Goal: Task Accomplishment & Management: Complete application form

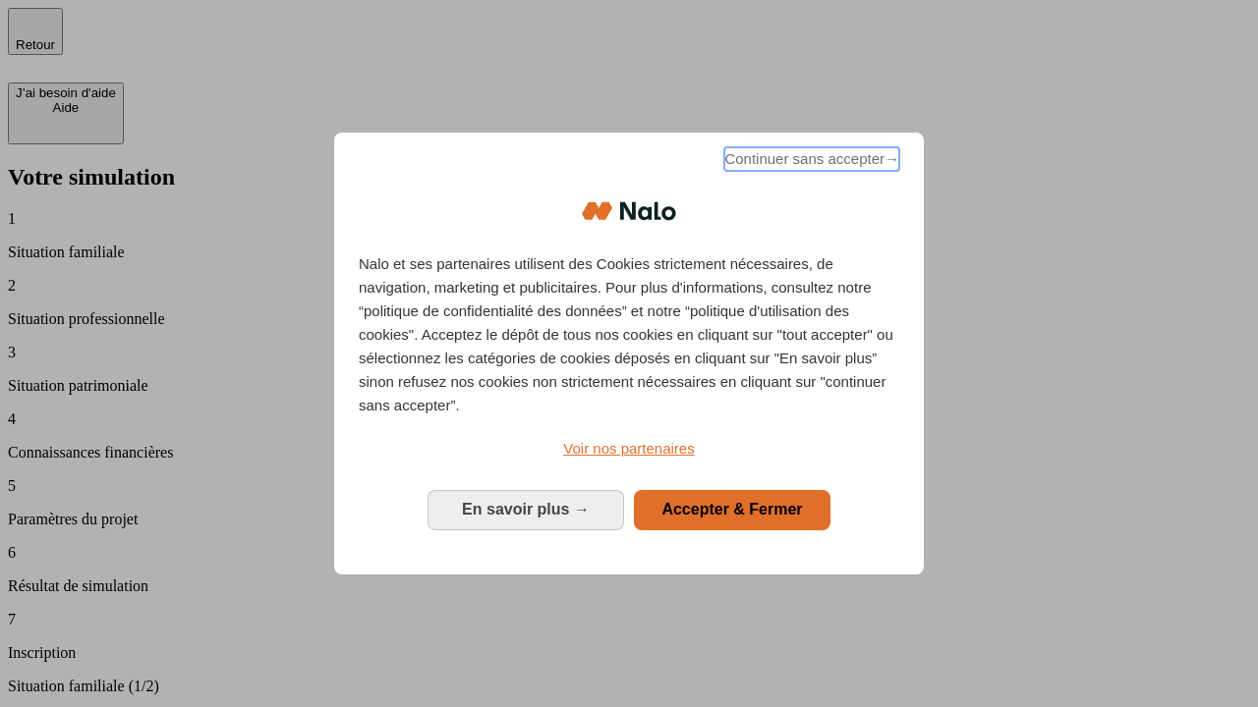
click at [810, 162] on span "Continuer sans accepter →" at bounding box center [811, 159] width 175 height 24
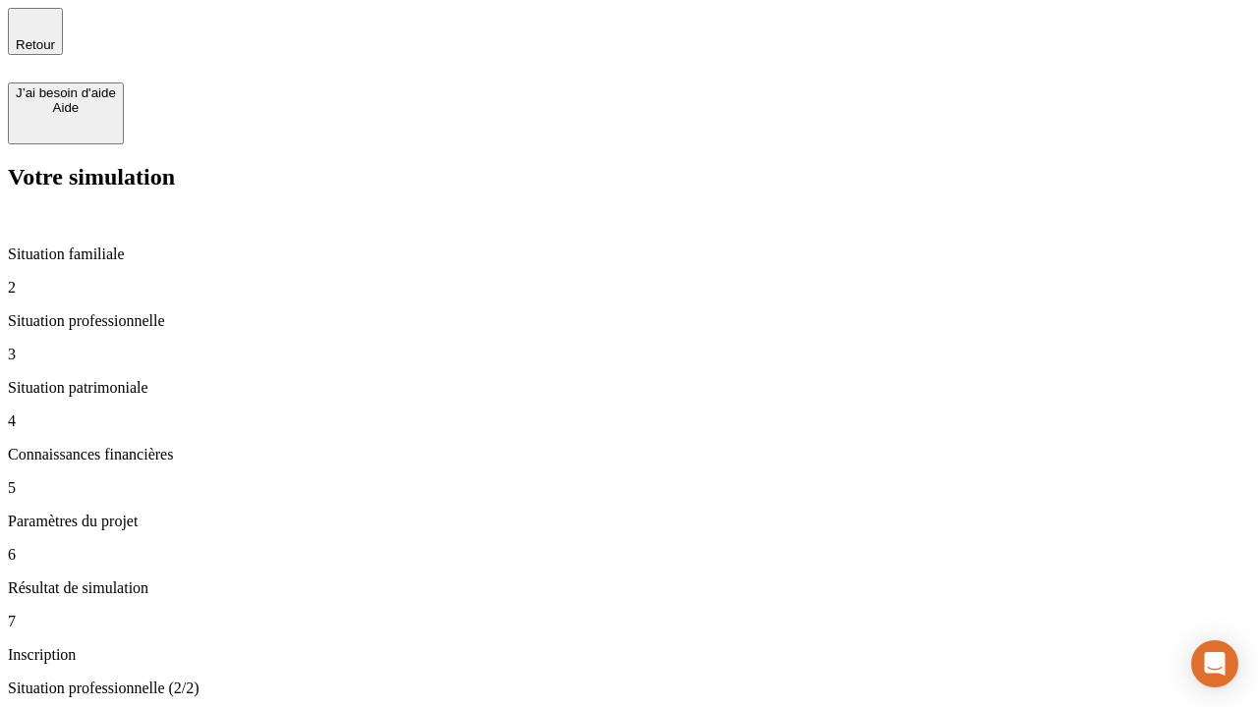
type input "30 000"
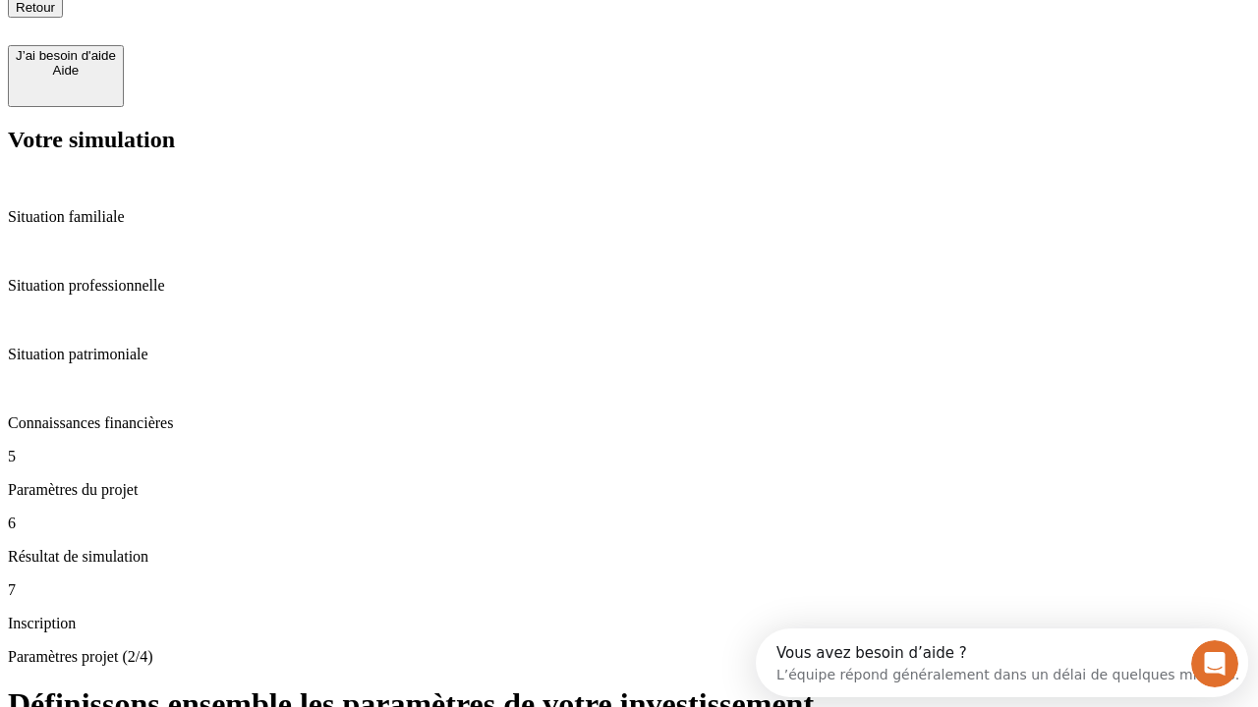
type input "25"
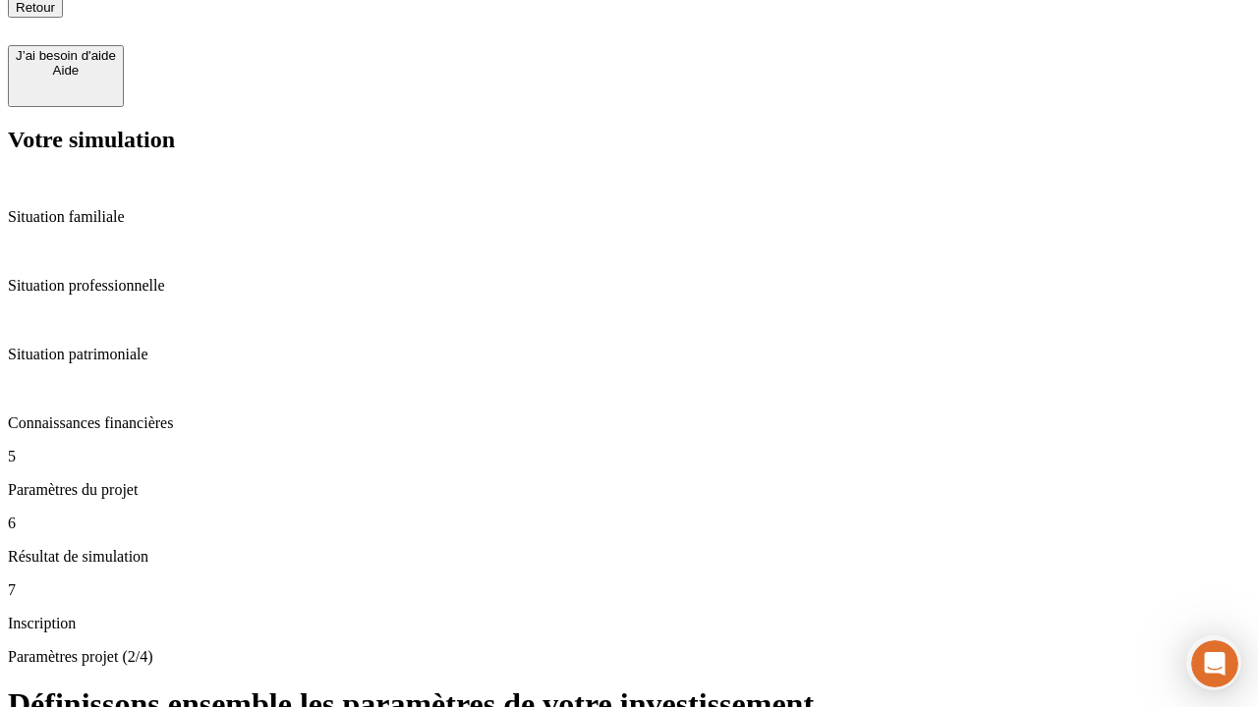
type input "5"
type input "1 000"
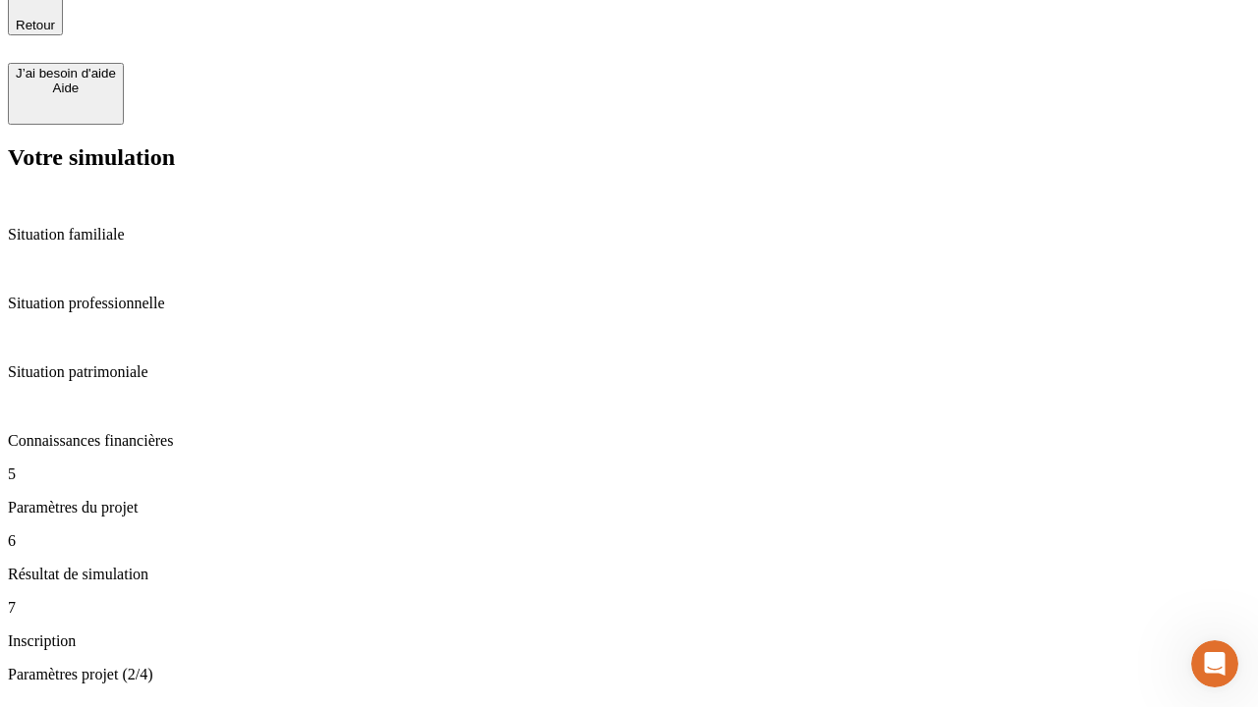
type input "640"
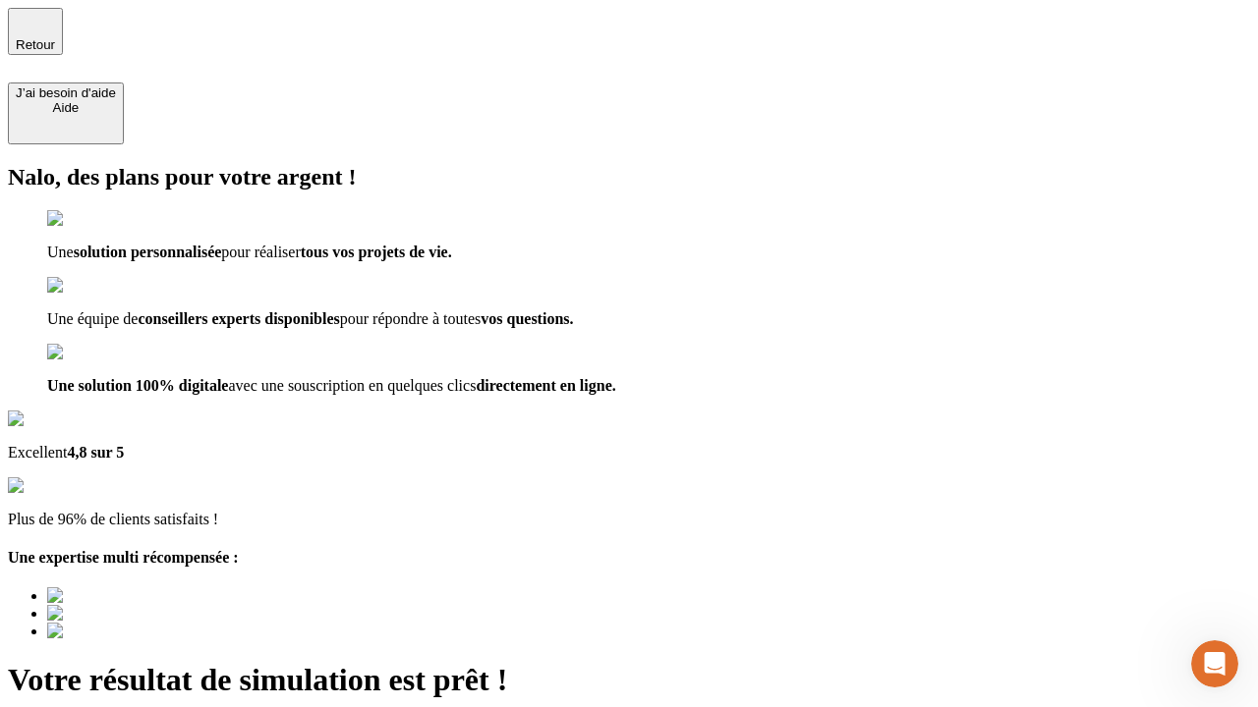
type input "[EMAIL_ADDRESS][PERSON_NAME][DOMAIN_NAME]"
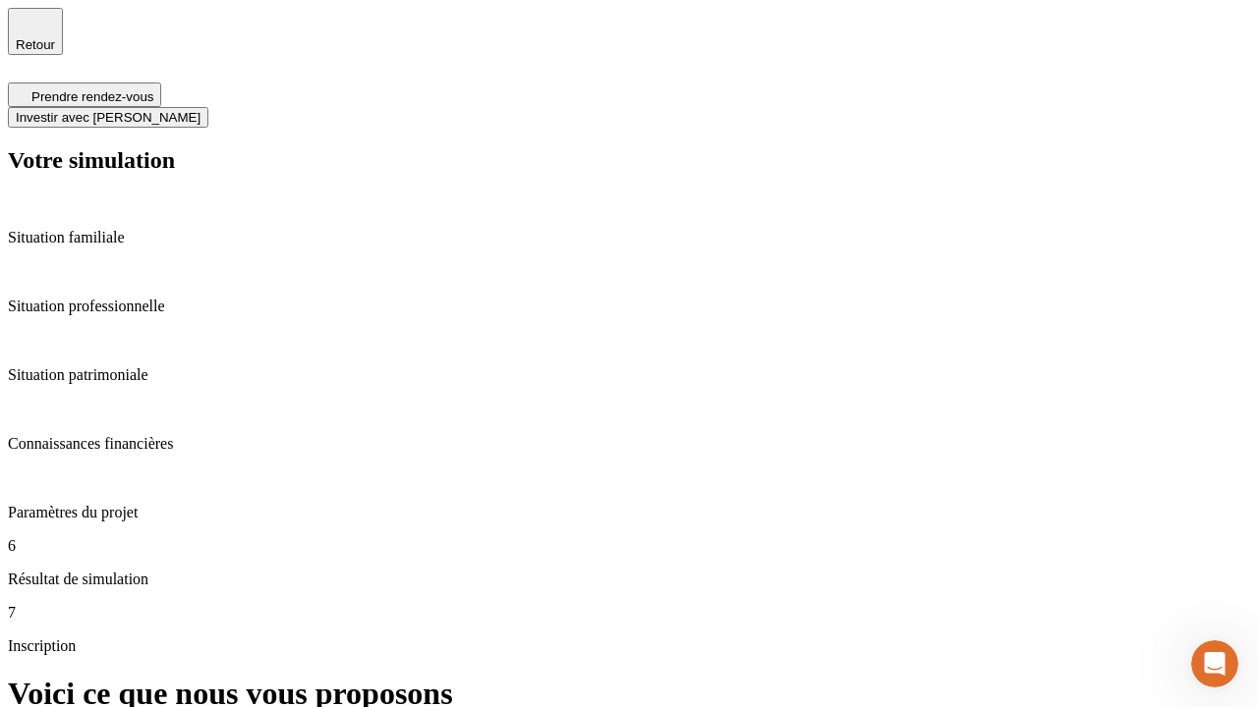
click at [200, 110] on span "Investir avec [PERSON_NAME]" at bounding box center [108, 117] width 185 height 15
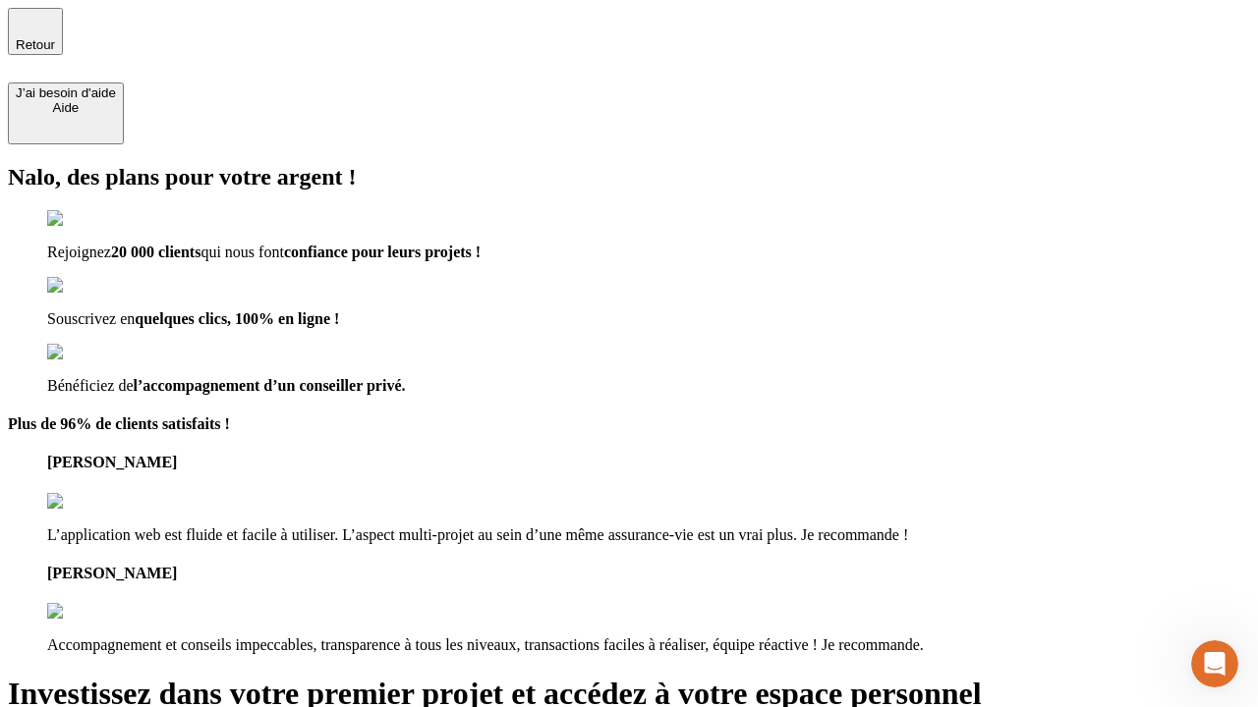
type input "[PERSON_NAME][EMAIL_ADDRESS][DOMAIN_NAME]"
